Goal: Information Seeking & Learning: Check status

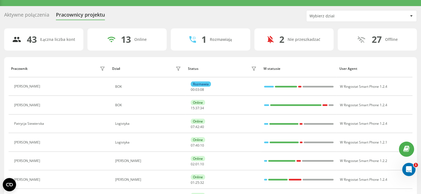
click at [350, 15] on div "Wybierz dział" at bounding box center [342, 16] width 66 height 5
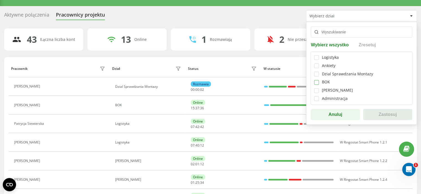
click at [315, 80] on label at bounding box center [316, 80] width 5 height 0
checkbox input "true"
click at [384, 114] on button "Zastosuj" at bounding box center [387, 114] width 49 height 11
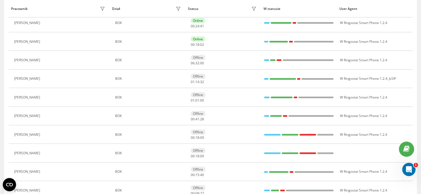
scroll to position [37, 0]
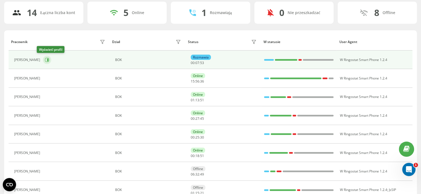
click at [45, 58] on icon at bounding box center [47, 60] width 4 height 4
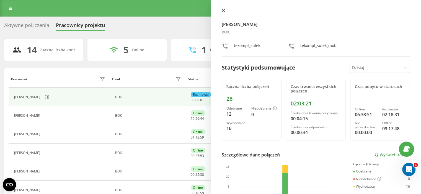
click at [223, 9] on icon at bounding box center [223, 11] width 4 height 4
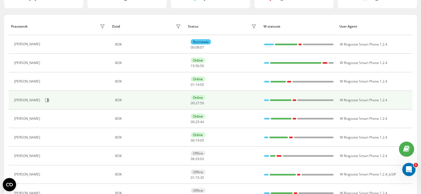
scroll to position [55, 0]
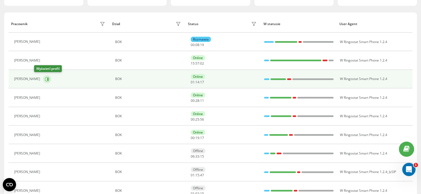
click at [45, 79] on icon at bounding box center [47, 79] width 4 height 4
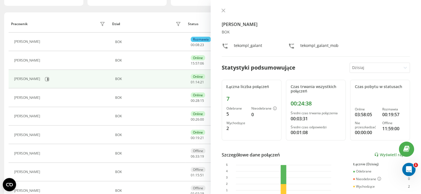
click at [222, 10] on button at bounding box center [223, 10] width 7 height 5
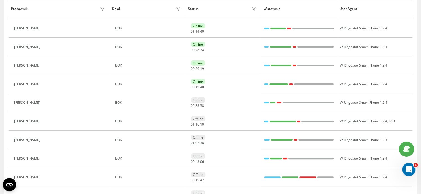
scroll to position [119, 0]
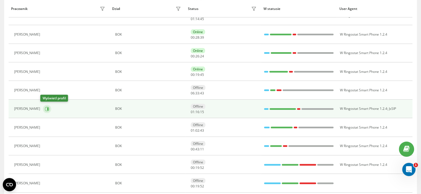
click at [45, 109] on icon at bounding box center [47, 109] width 4 height 4
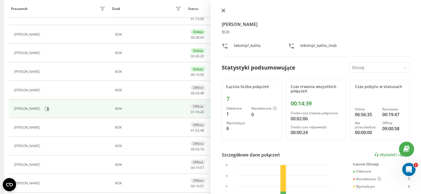
click at [223, 11] on icon at bounding box center [223, 11] width 4 height 4
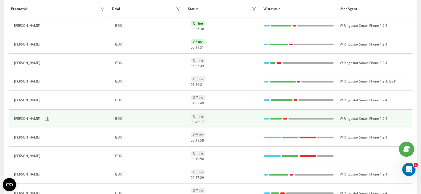
scroll to position [174, 0]
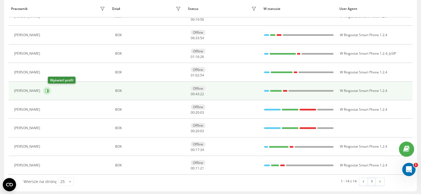
click at [49, 90] on icon at bounding box center [47, 91] width 4 height 4
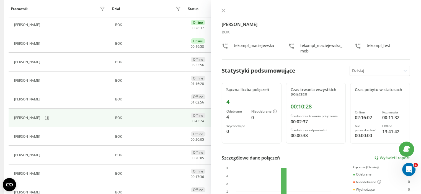
scroll to position [119, 0]
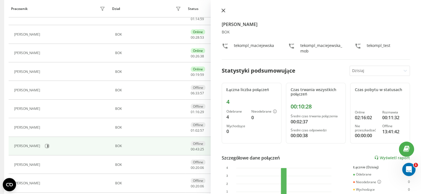
click at [222, 10] on icon at bounding box center [222, 10] width 3 height 3
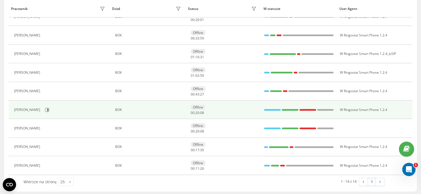
scroll to position [174, 0]
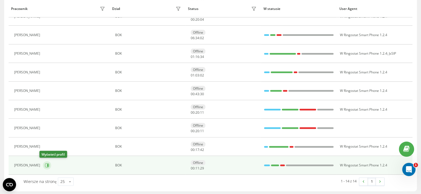
click at [45, 166] on icon at bounding box center [47, 165] width 4 height 4
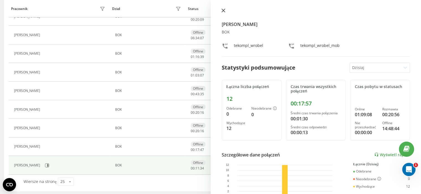
click at [225, 12] on icon at bounding box center [223, 11] width 4 height 4
